Goal: Contribute content

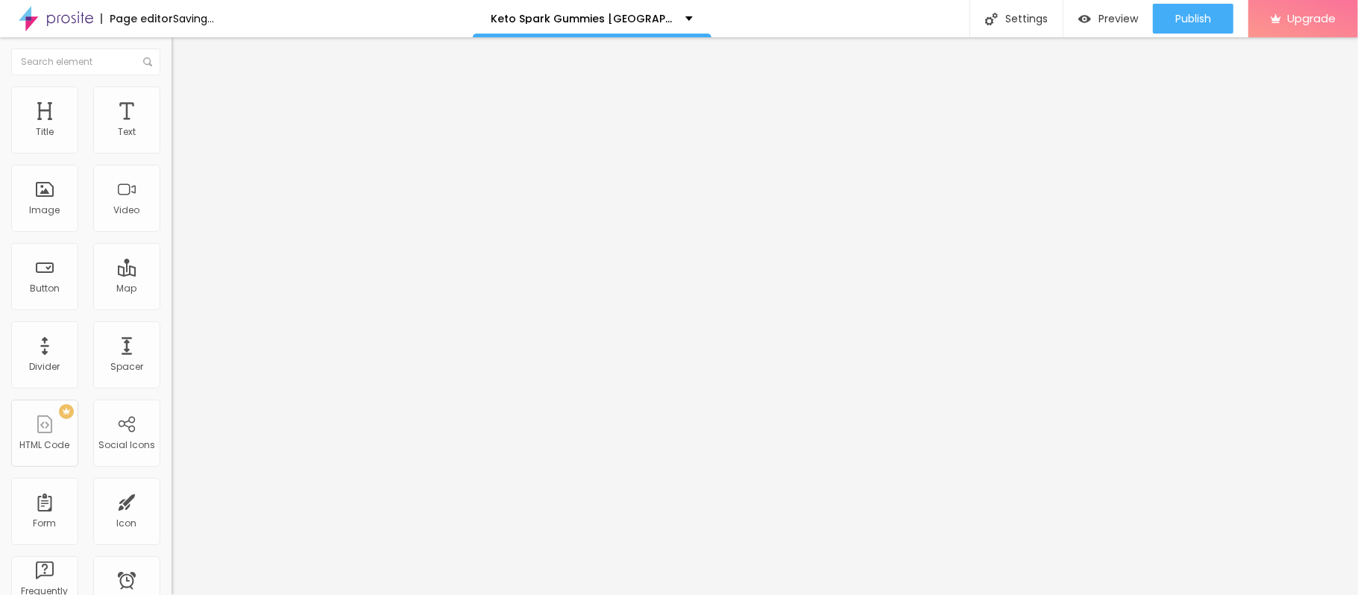
drag, startPoint x: 51, startPoint y: 119, endPoint x: 97, endPoint y: 191, distance: 84.8
click at [172, 141] on span "Heading 2" at bounding box center [205, 131] width 67 height 19
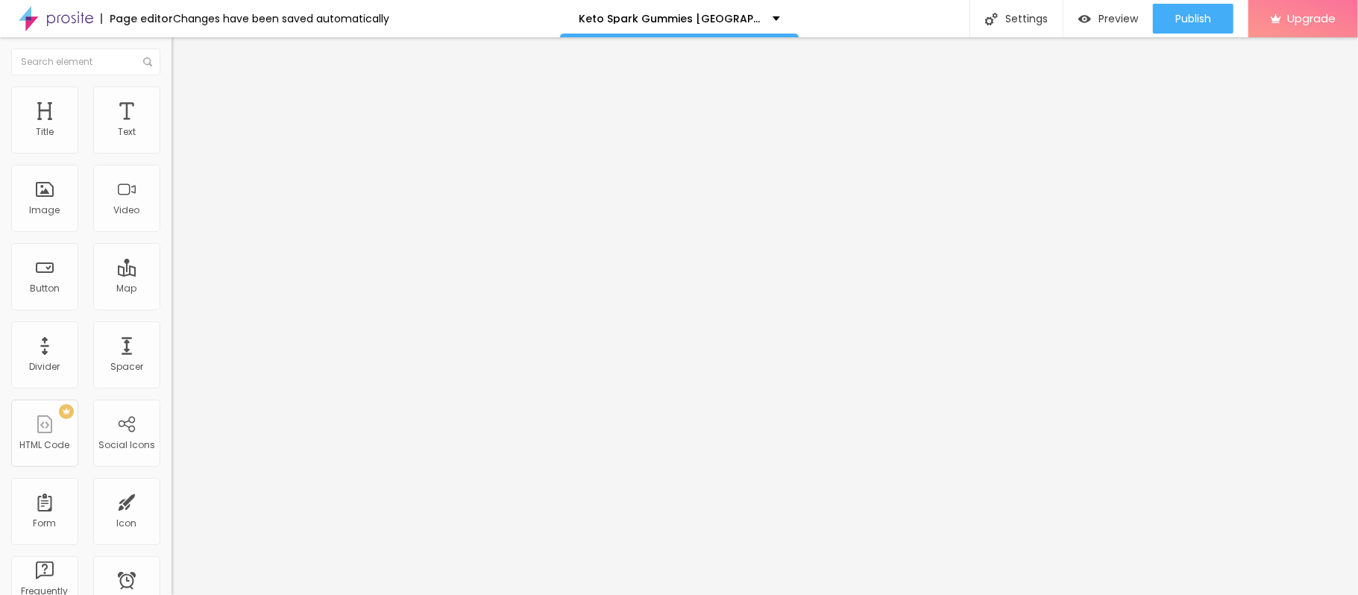
click at [172, 128] on span "Add image" at bounding box center [202, 122] width 61 height 13
click at [172, 306] on input "https://" at bounding box center [261, 298] width 179 height 15
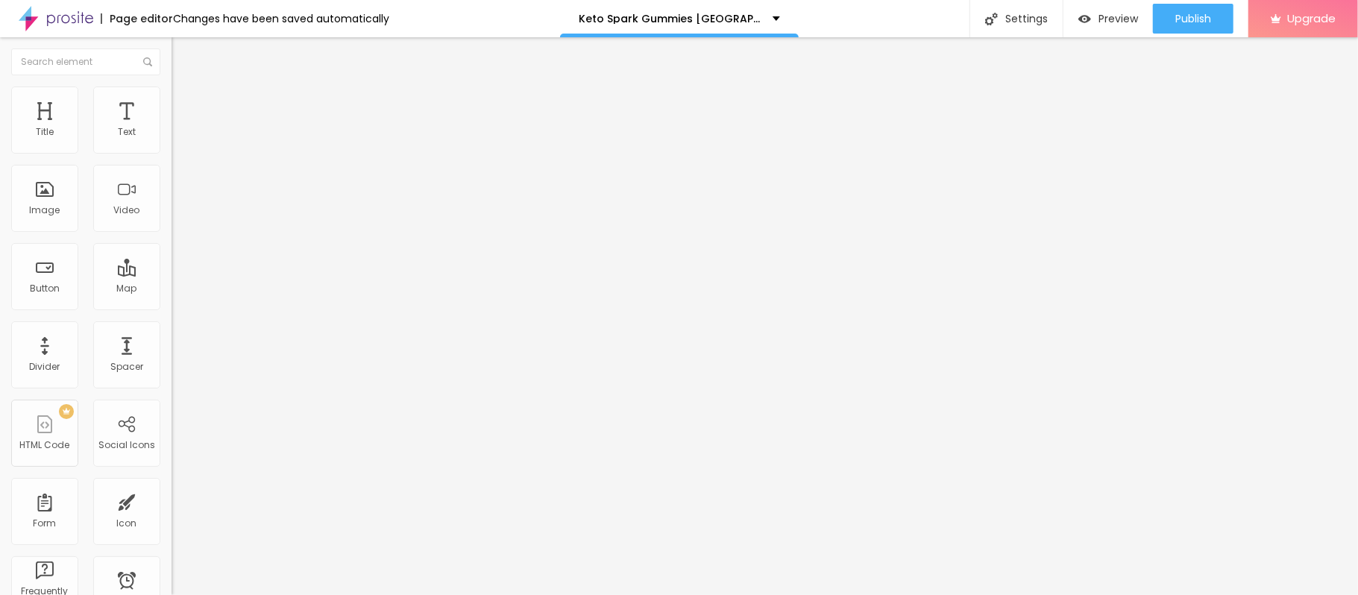
click at [172, 306] on input "https://" at bounding box center [261, 298] width 179 height 15
paste input "[DOMAIN_NAME][URL]"
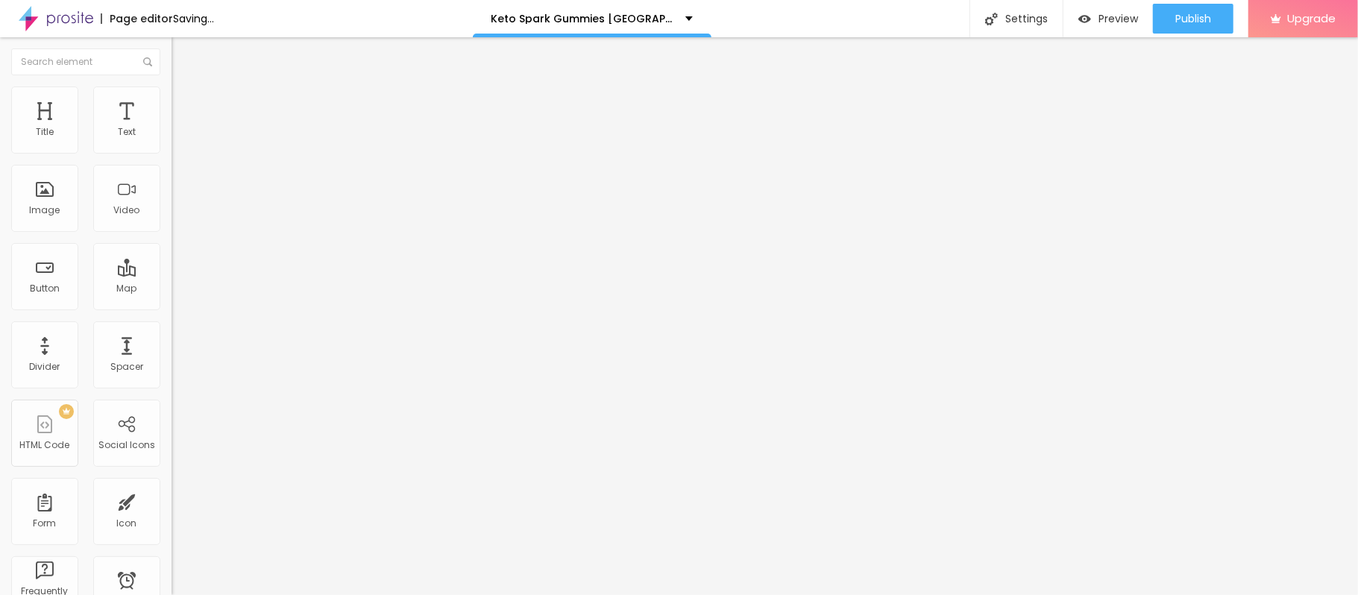
type input "[URL][DOMAIN_NAME]"
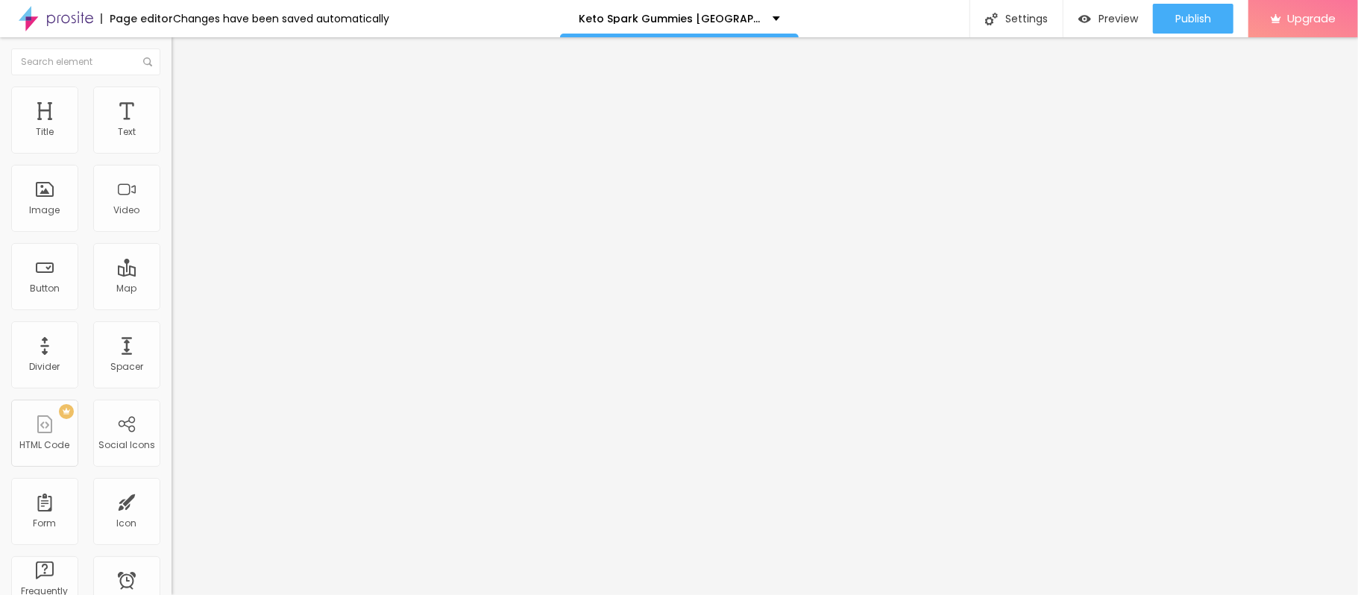
click at [172, 201] on img at bounding box center [177, 195] width 10 height 10
click at [172, 325] on div at bounding box center [258, 325] width 172 height 0
click at [172, 305] on input "https://" at bounding box center [261, 299] width 179 height 15
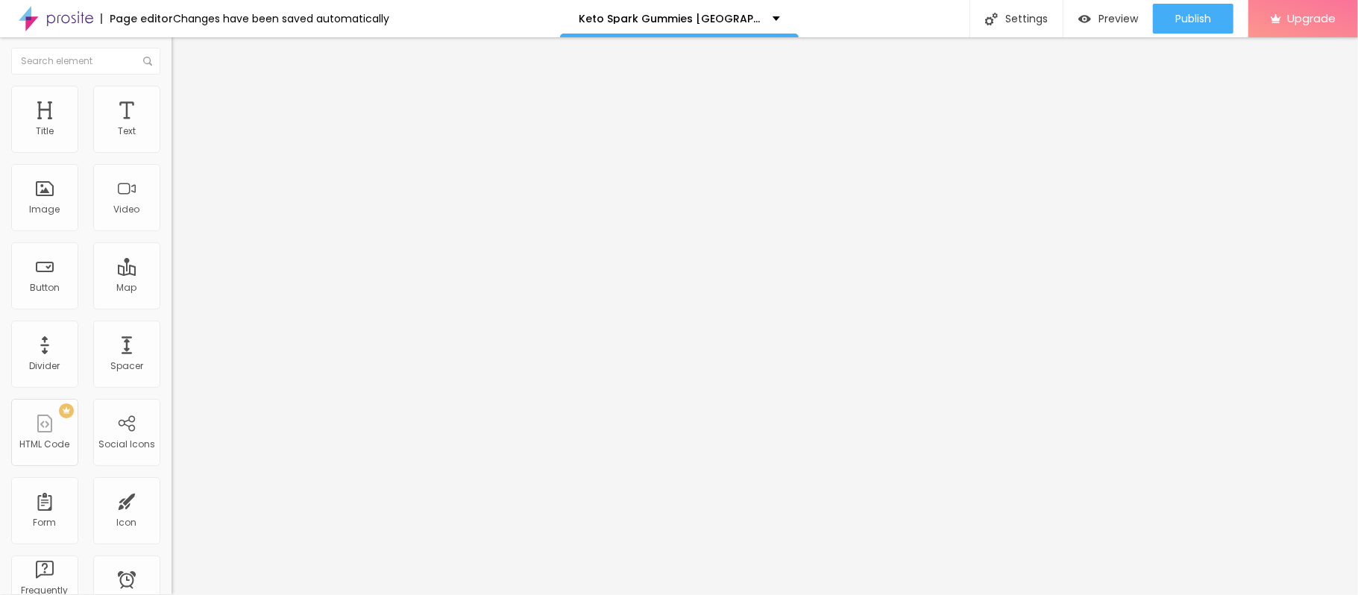
click at [172, 305] on input "https://" at bounding box center [261, 299] width 179 height 15
paste input "[DOMAIN_NAME][URL]"
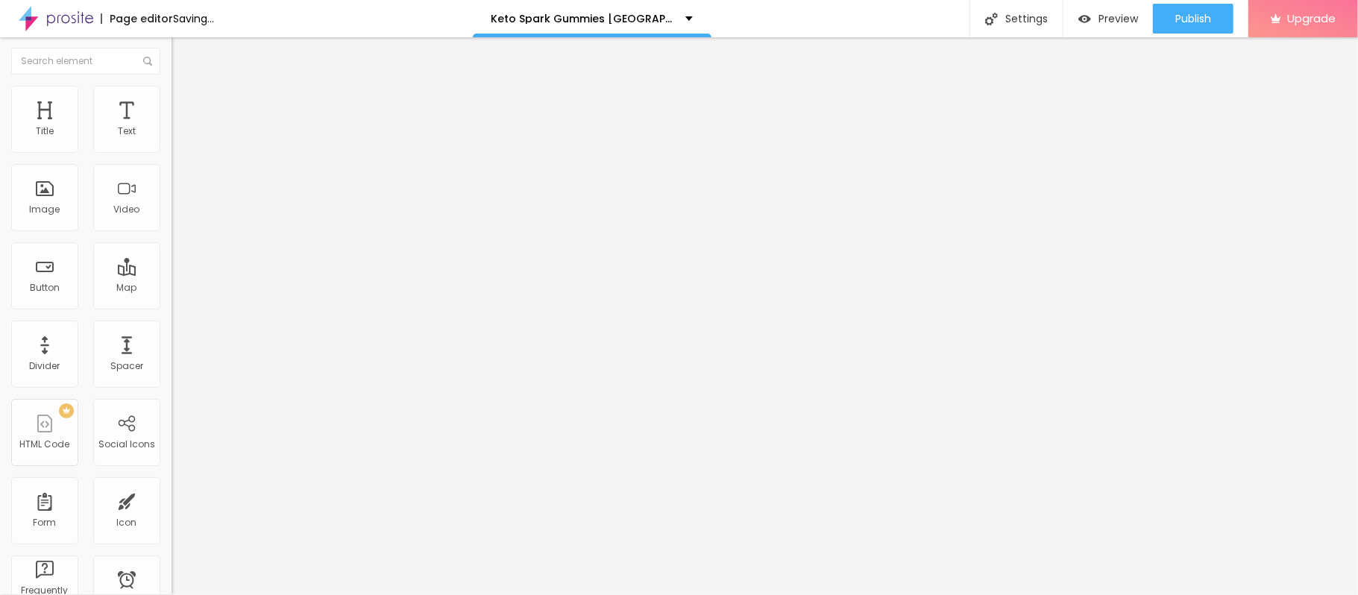
type input "[URL][DOMAIN_NAME]"
click at [172, 139] on input "Click me" at bounding box center [261, 132] width 179 height 15
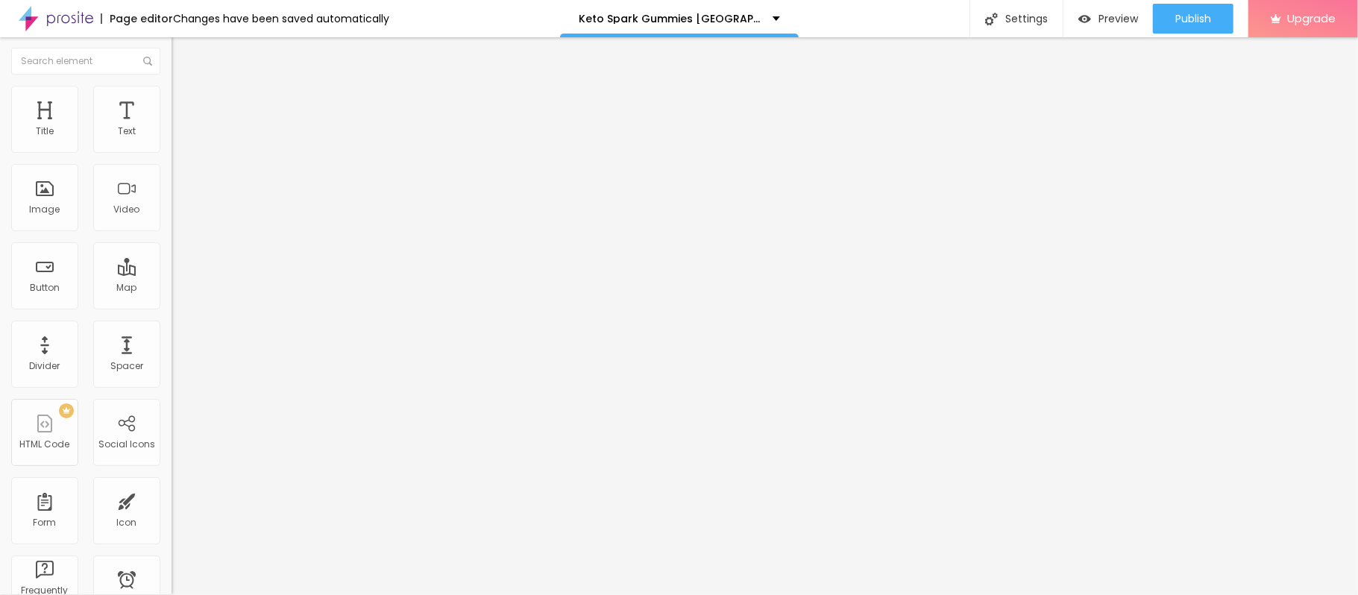
click at [172, 139] on input "Click me" at bounding box center [261, 132] width 179 height 15
paste input "🔥𝐒𝐚𝐥𝐞 𝐈𝐬 𝐋𝐢𝐯𝐞 🟢 𝐒𝐡𝐨𝐩 𝐍𝐨𝐰❗"
click at [172, 139] on input "🔥𝐒𝐚𝐥𝐞 𝐈𝐬 𝐋𝐢𝐯𝐞 🟢 𝐒𝐡𝐨𝐩 𝐍𝐨𝐰❗" at bounding box center [261, 132] width 179 height 15
paste input "👉"
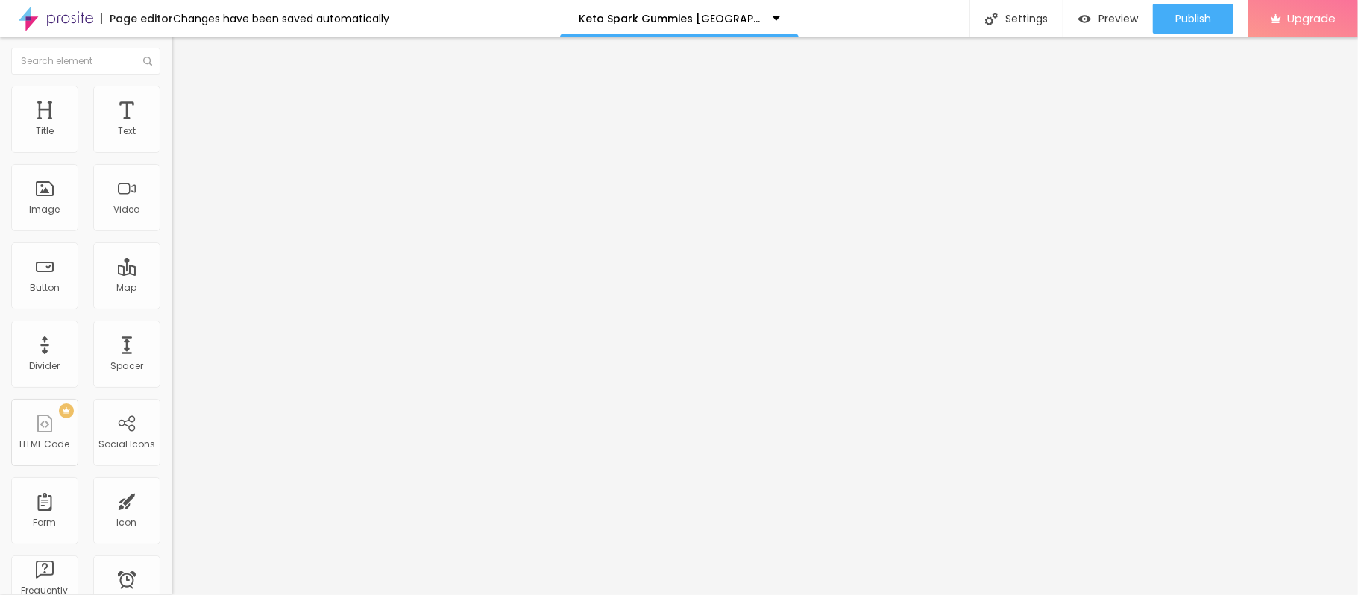
scroll to position [0, 10]
click at [172, 139] on input "👉🔥𝐒𝐚𝐥𝐞 𝐈𝐬 𝐋𝐢𝐯𝐞 🟢 𝐒𝐡𝐨𝐩 𝐍𝐨𝐰❗" at bounding box center [261, 132] width 179 height 15
drag, startPoint x: 119, startPoint y: 163, endPoint x: 140, endPoint y: 170, distance: 22.2
click at [172, 139] on input "👉🔥𝐒𝐚𝐥𝐞 𝐈𝐬 𝐋𝐢𝐯𝐞 🟢 𝐒𝐡𝐨𝐩 𝐍𝐨𝐰❗" at bounding box center [261, 132] width 179 height 15
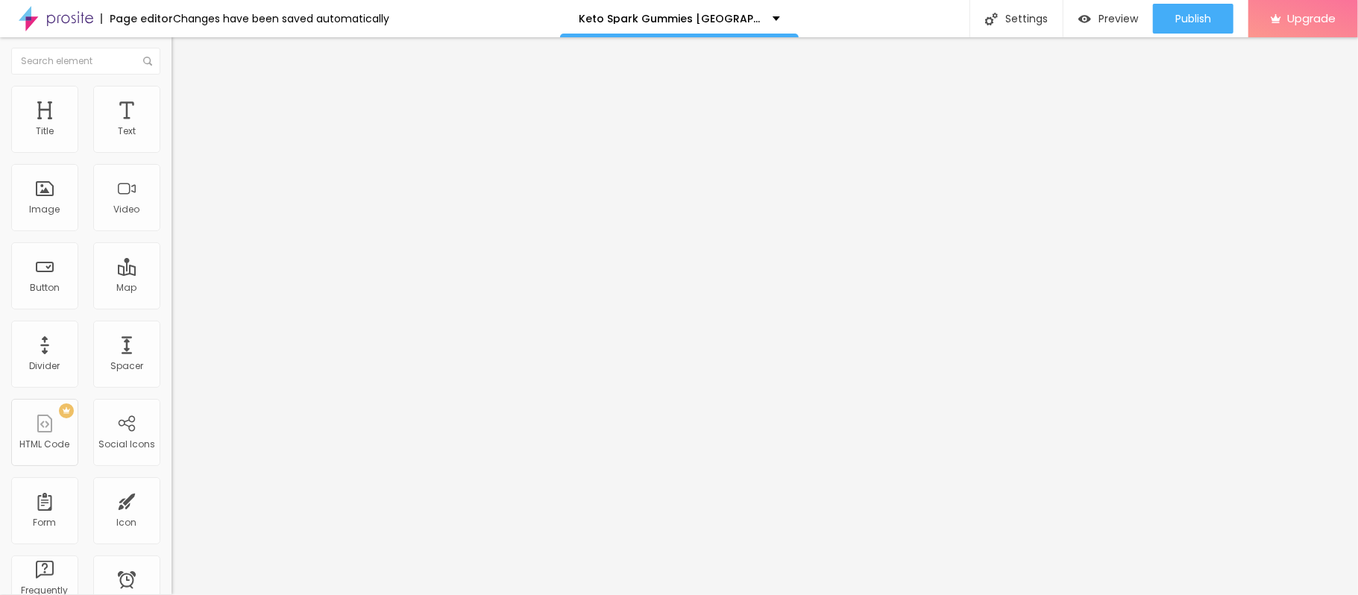
click at [172, 139] on input "👉🔥𝐒𝐚𝐥𝐞 𝐈𝐬 𝐋𝐢𝐯𝐞 🟢 𝐒𝐡𝐨𝐩 𝐍𝐨𝐰❗" at bounding box center [261, 132] width 179 height 15
paste input "🔥🟢"
drag, startPoint x: 120, startPoint y: 168, endPoint x: 143, endPoint y: 168, distance: 23.1
click at [172, 139] on input "👉🔥𝐒𝐚𝐥𝐞 𝐈𝐬 𝐋𝐢𝐯𝐞 🟢 𝐒𝐡𝐨𝐩 𝐍𝐨𝐰❗🔥🟢" at bounding box center [261, 132] width 179 height 15
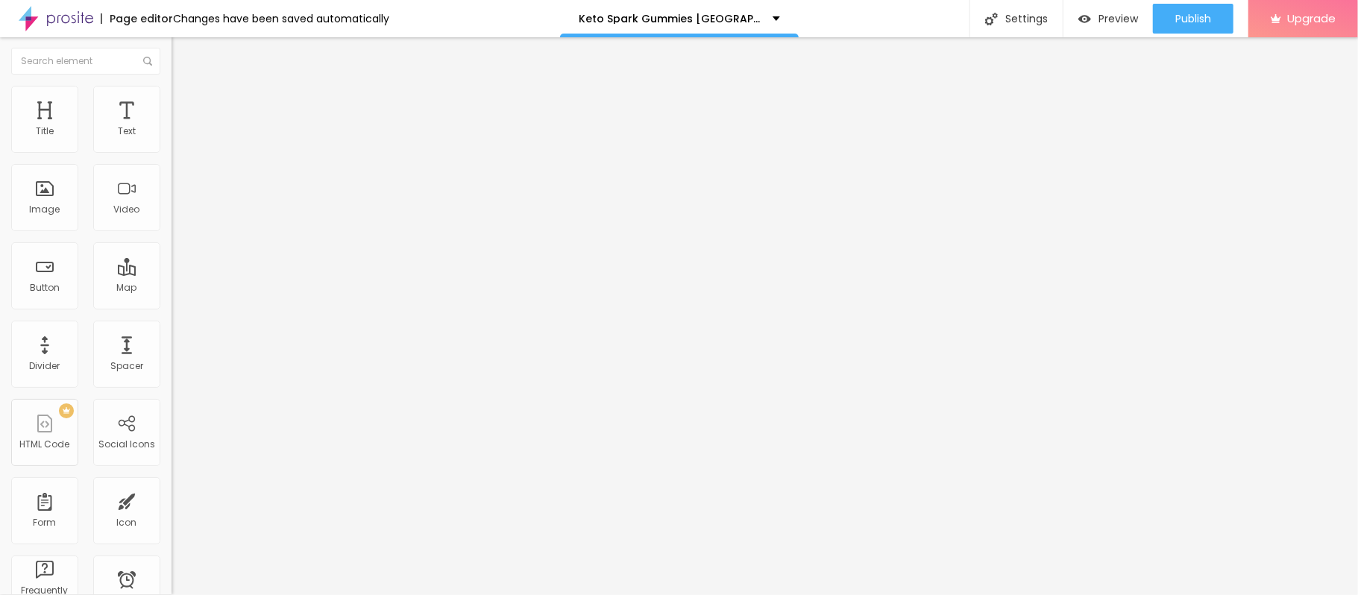
click at [172, 139] on input "👉🔥𝐒𝐚𝐥𝐞 𝐈𝐬 𝐋𝐢𝐯𝐞 🟢 𝐒𝐡𝐨𝐩 𝐍𝐨𝐰❗🔥🟢" at bounding box center [261, 132] width 179 height 15
paste input "👇"
type input "👉🔥𝐒𝐚𝐥𝐞 𝐈𝐬 𝐋𝐢𝐯𝐞 🟢 𝐒𝐡𝐨𝐩 𝐍𝐨𝐰❗🔥🟢👇"
click at [1007, 15] on span "Publish" at bounding box center [1193, 19] width 36 height 12
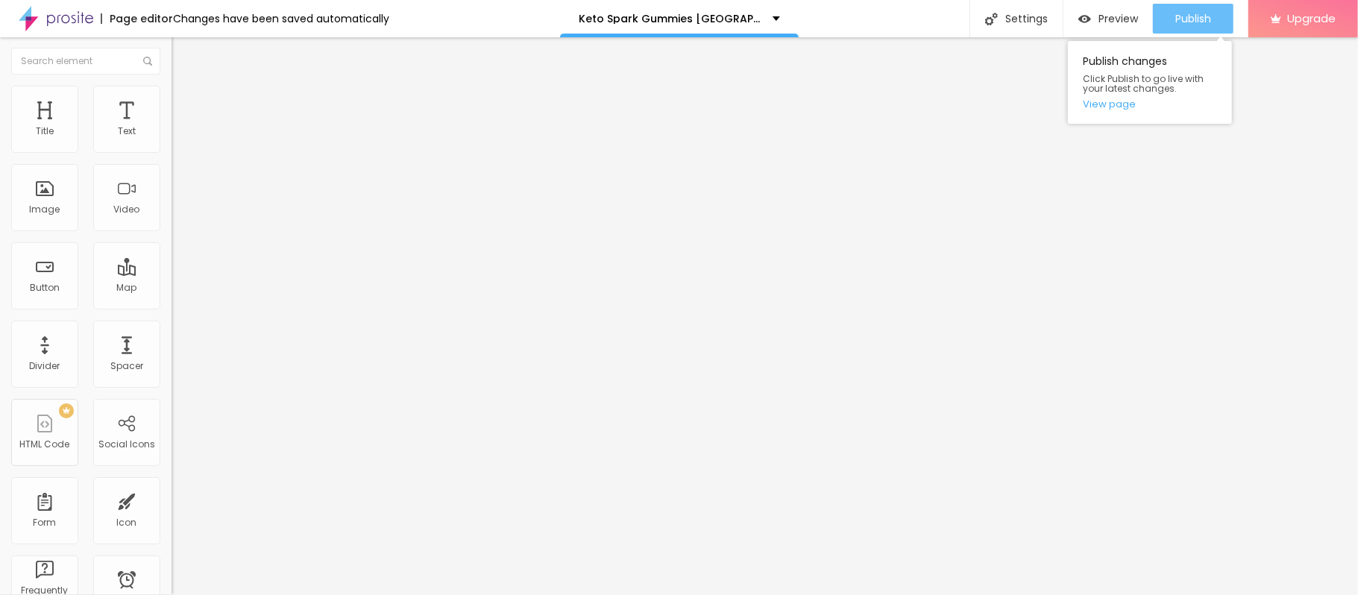
scroll to position [0, 0]
click at [1007, 105] on link "View page" at bounding box center [1150, 104] width 134 height 10
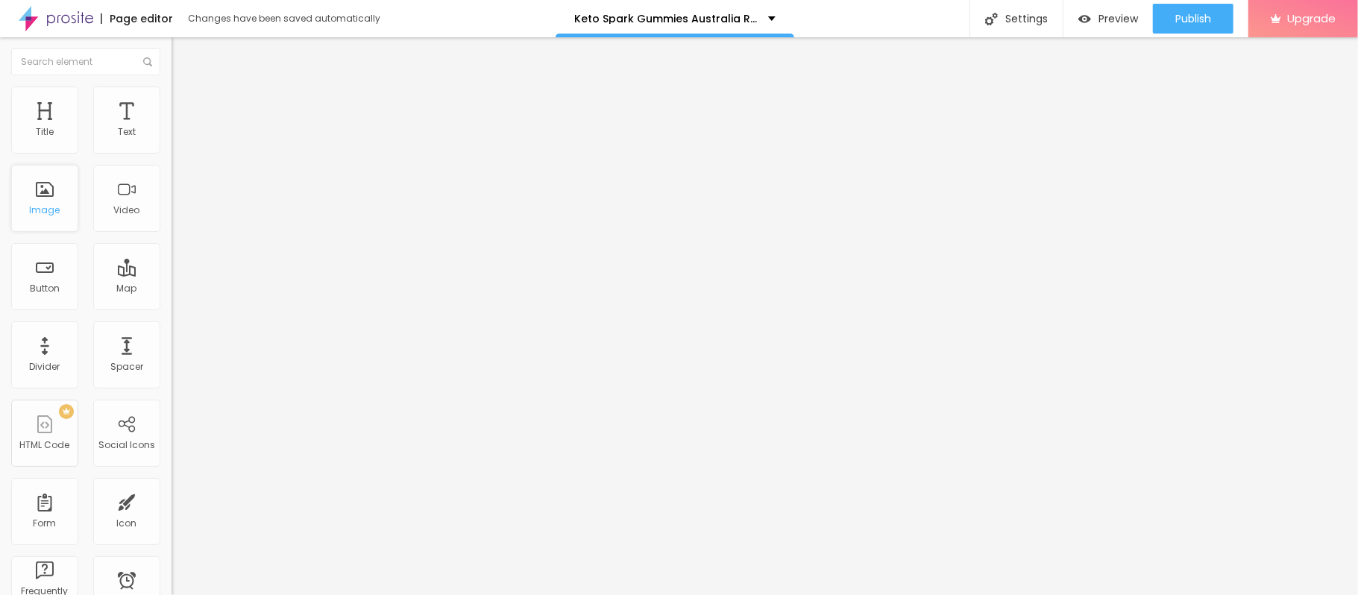
click at [48, 200] on div "Image" at bounding box center [44, 198] width 67 height 67
click at [172, 128] on span "Add image" at bounding box center [202, 122] width 61 height 13
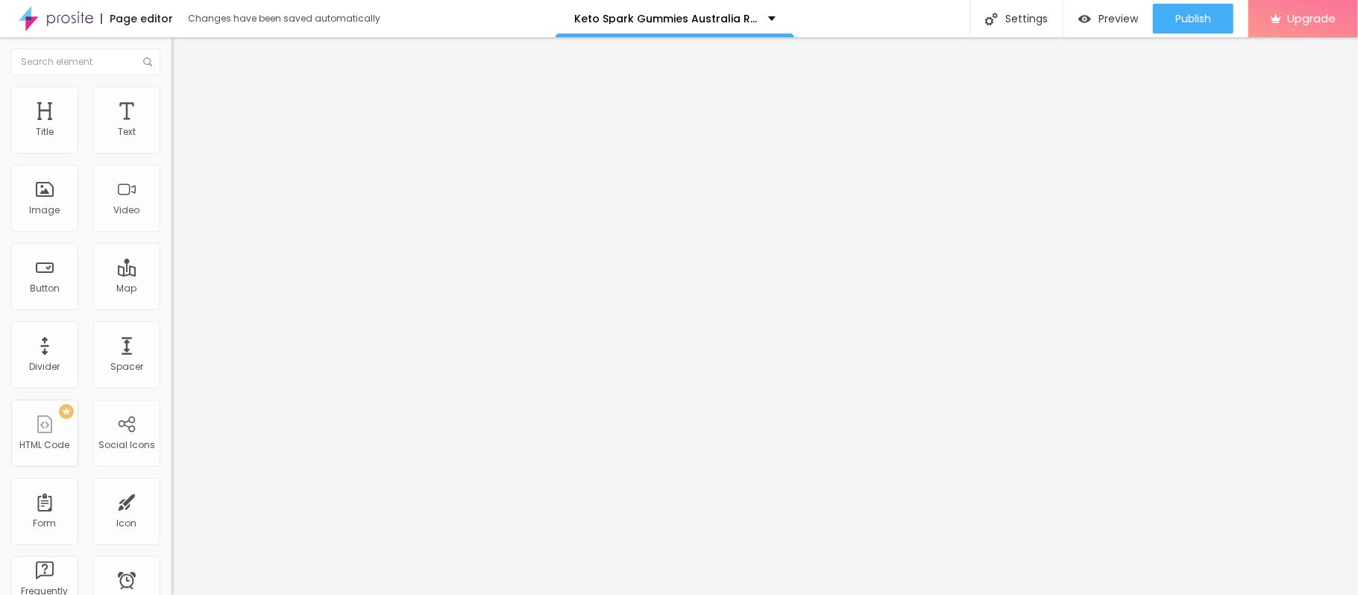
click at [172, 306] on input "https://" at bounding box center [261, 298] width 179 height 15
paste input "[DOMAIN_NAME][URL]"
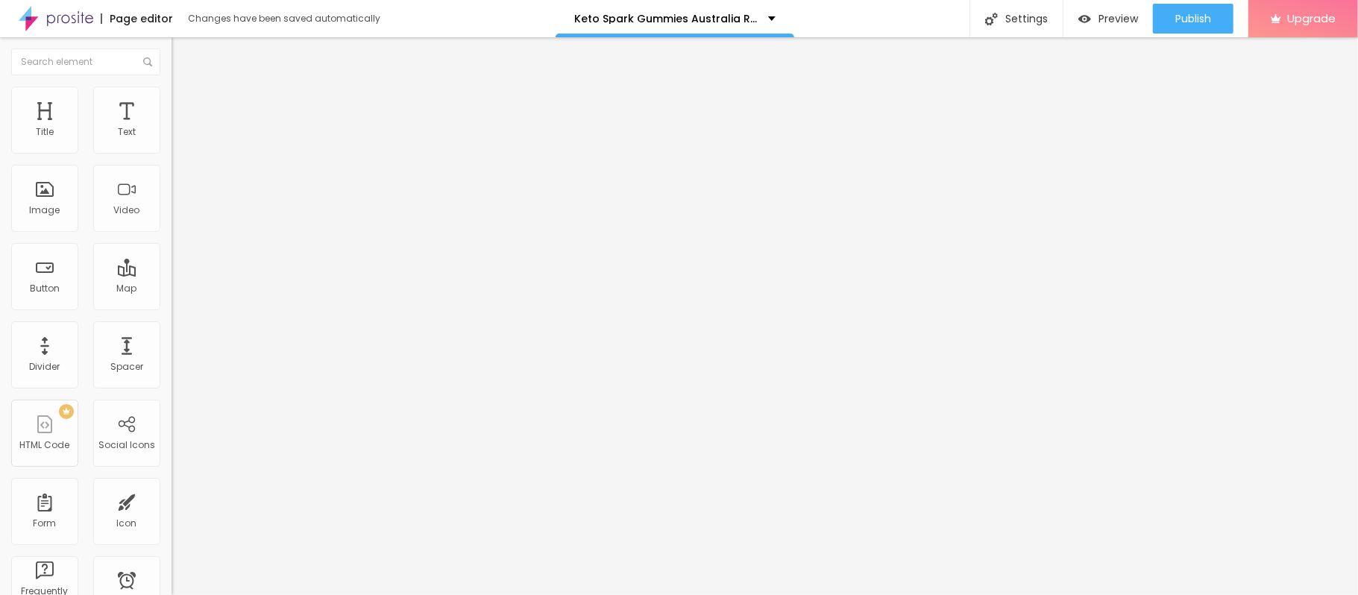
type input "[URL][DOMAIN_NAME]"
click at [1191, 16] on span "Publish" at bounding box center [1193, 19] width 36 height 12
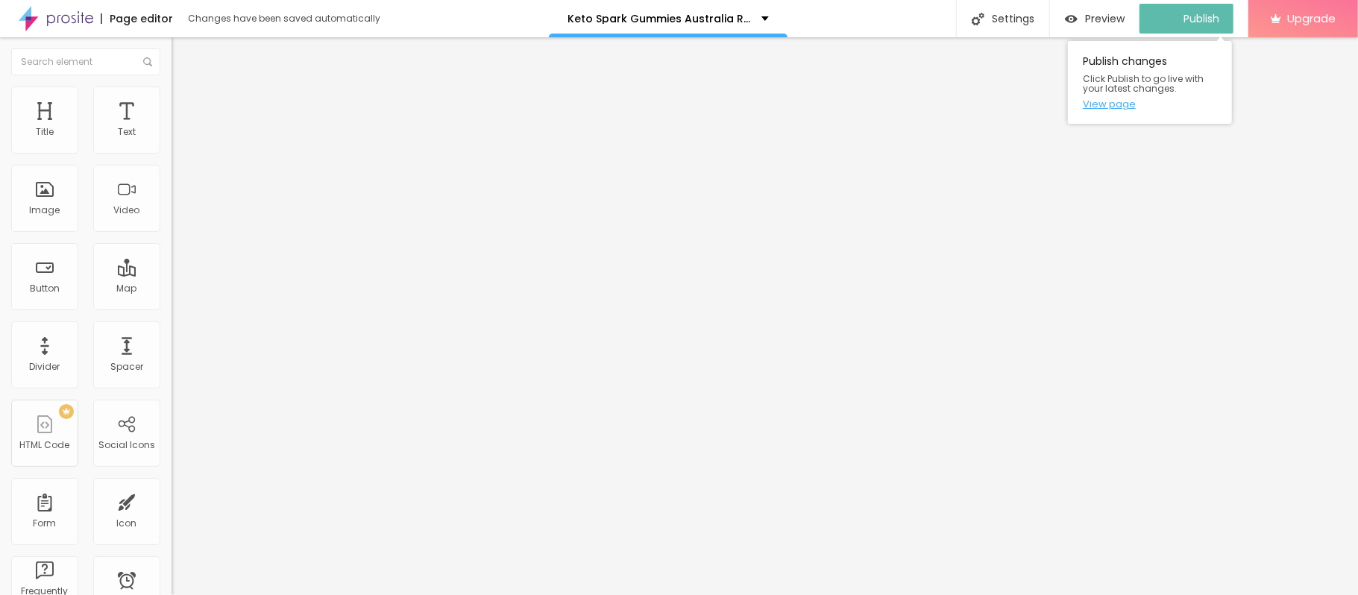
click at [1116, 104] on link "View page" at bounding box center [1150, 104] width 134 height 10
